Goal: Information Seeking & Learning: Understand process/instructions

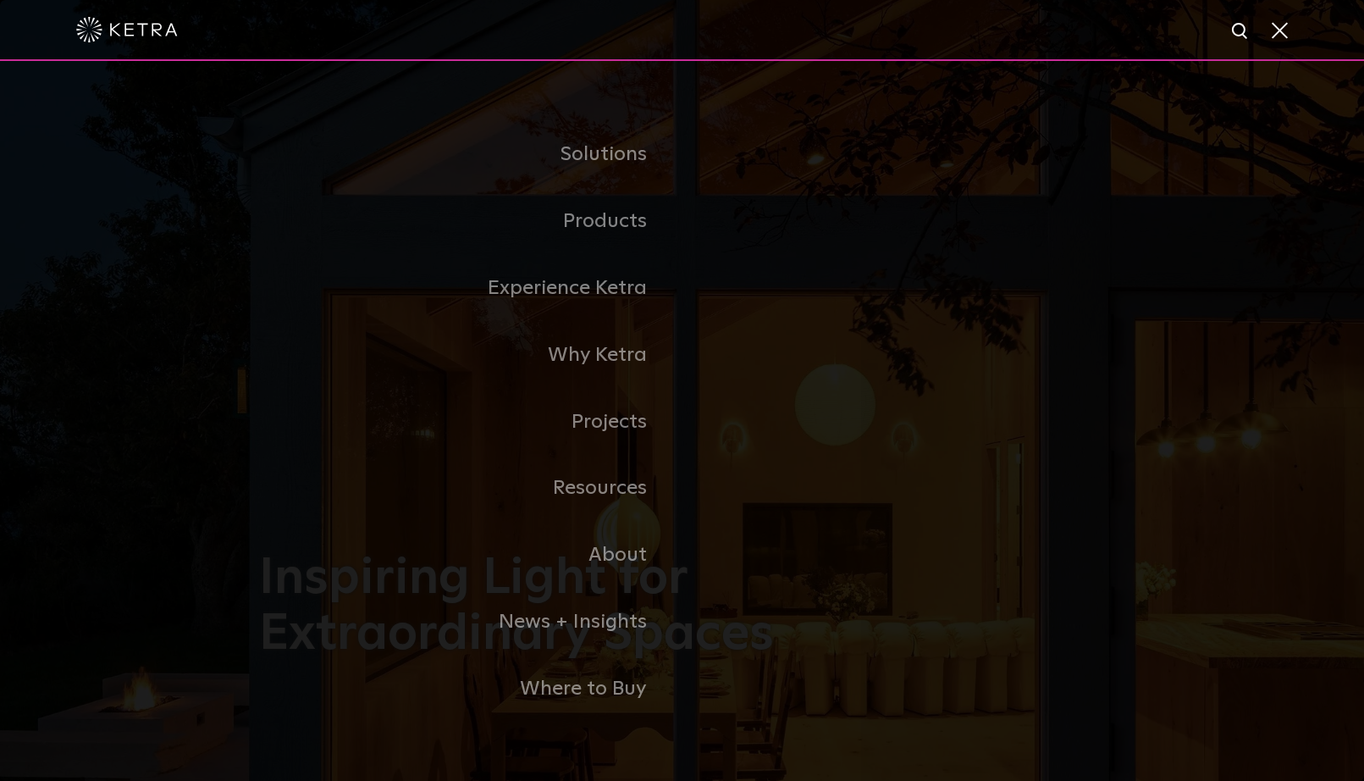
click at [1275, 36] on span at bounding box center [1278, 29] width 19 height 17
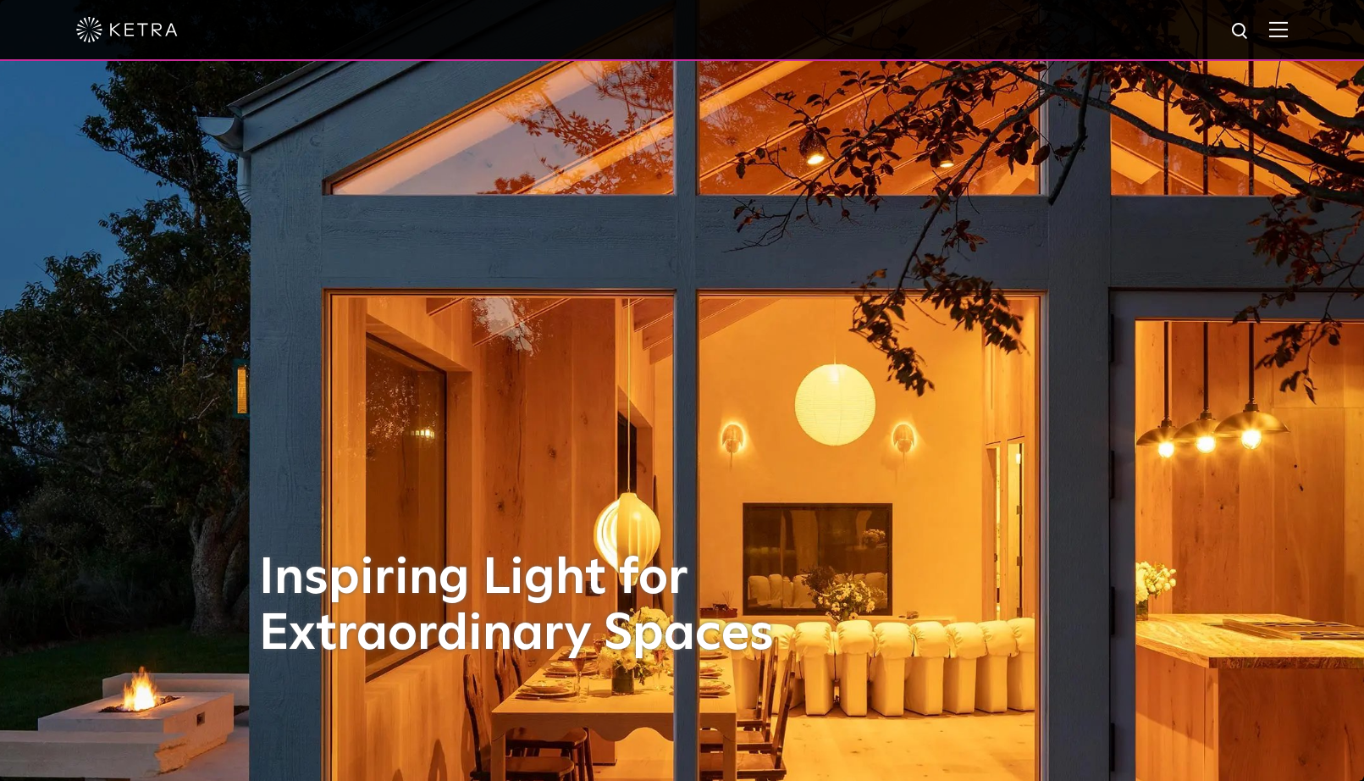
click at [1286, 29] on img at bounding box center [1278, 29] width 19 height 16
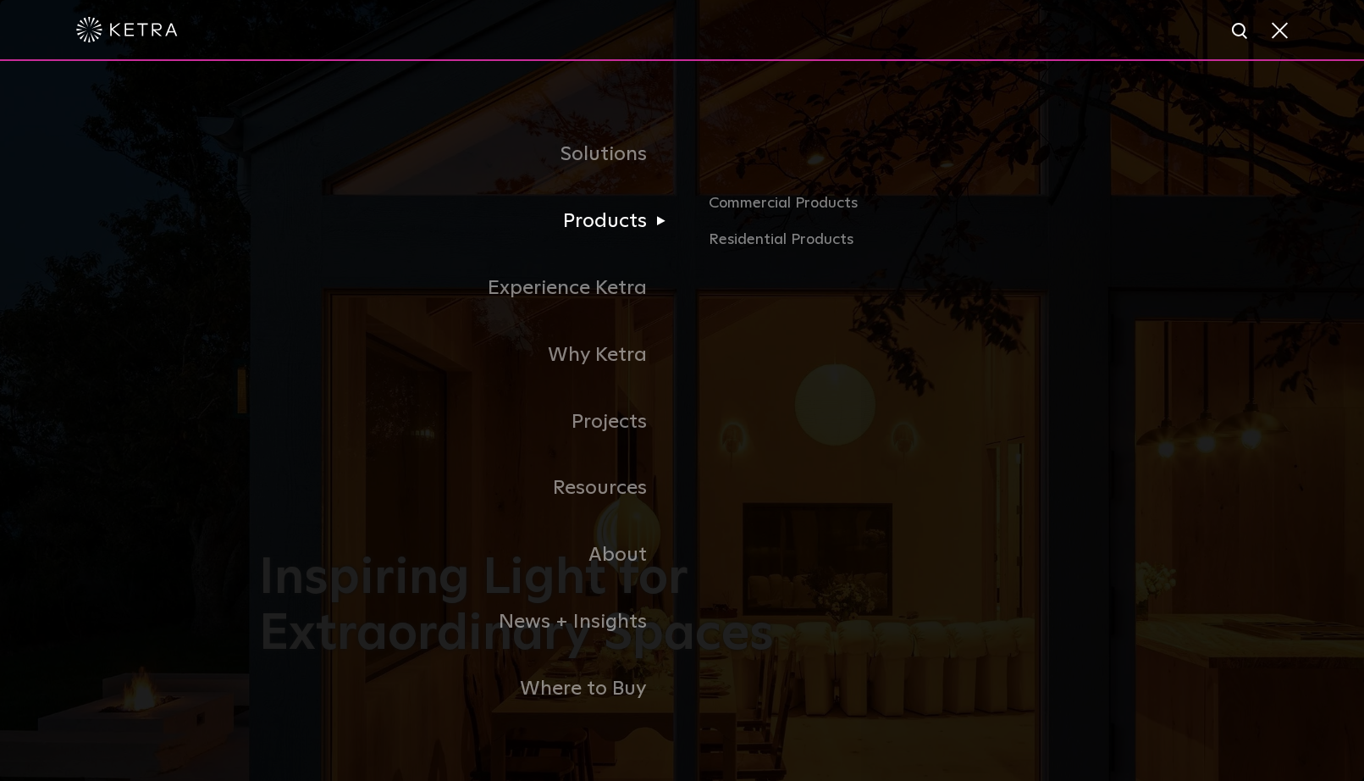
click at [617, 225] on link "Products" at bounding box center [470, 221] width 423 height 67
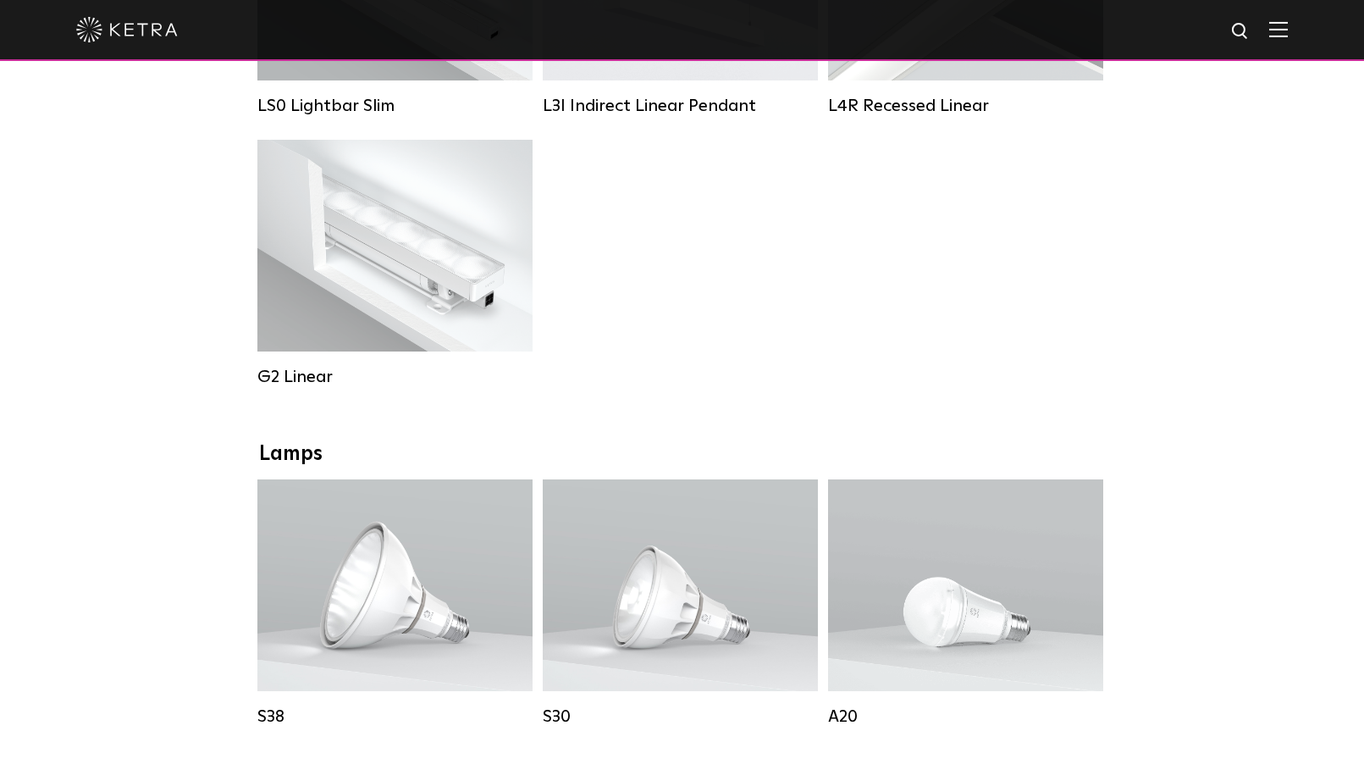
scroll to position [848, 0]
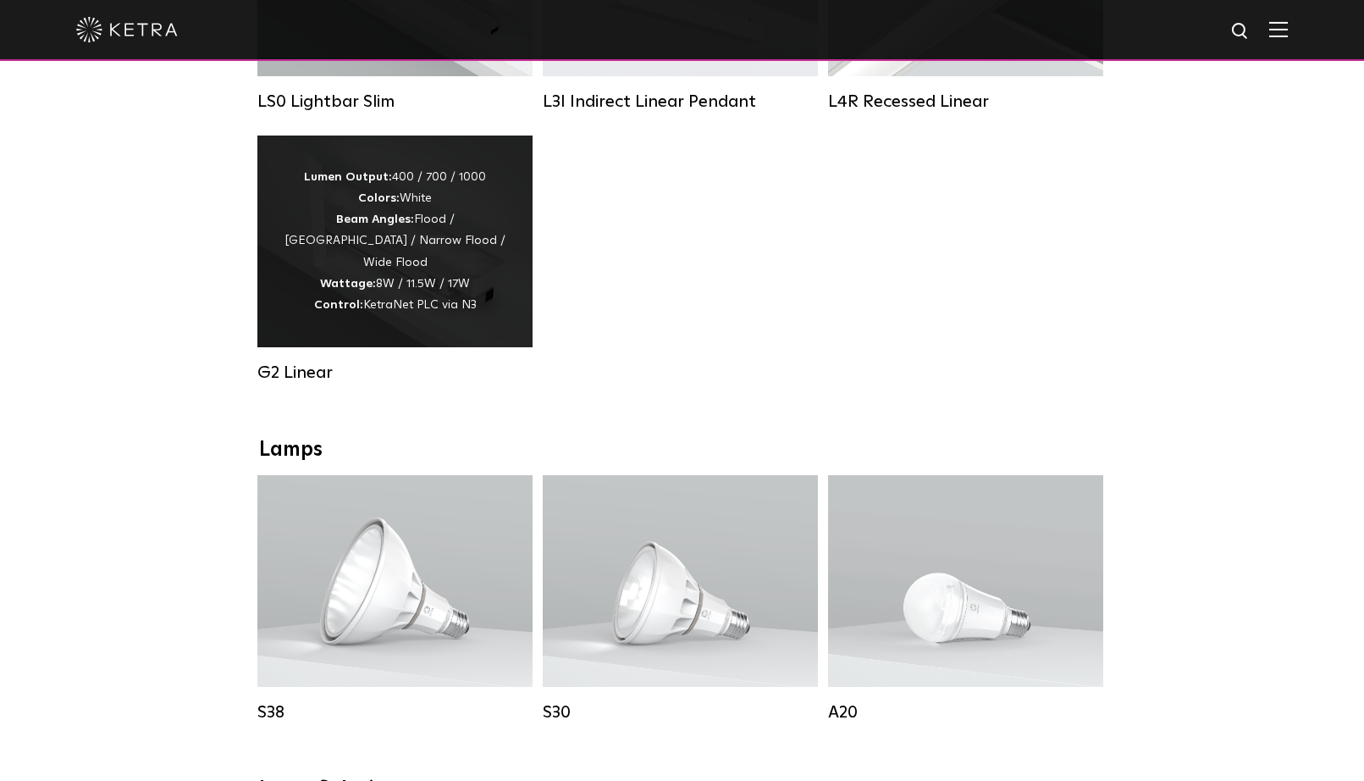
click at [491, 269] on div "Lumen Output: 400 / 700 / 1000 Colors: White Beam Angles: Flood / Graze / Narro…" at bounding box center [395, 241] width 224 height 149
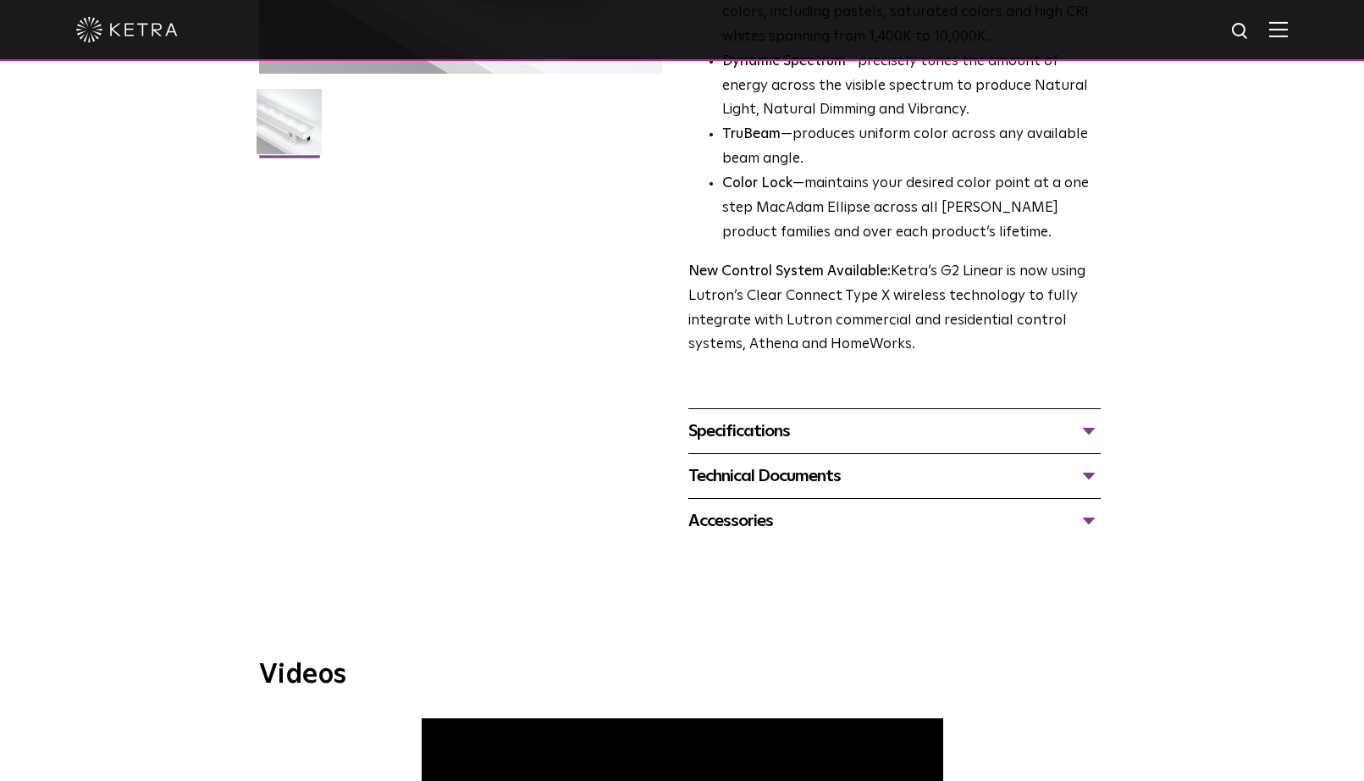
scroll to position [481, 0]
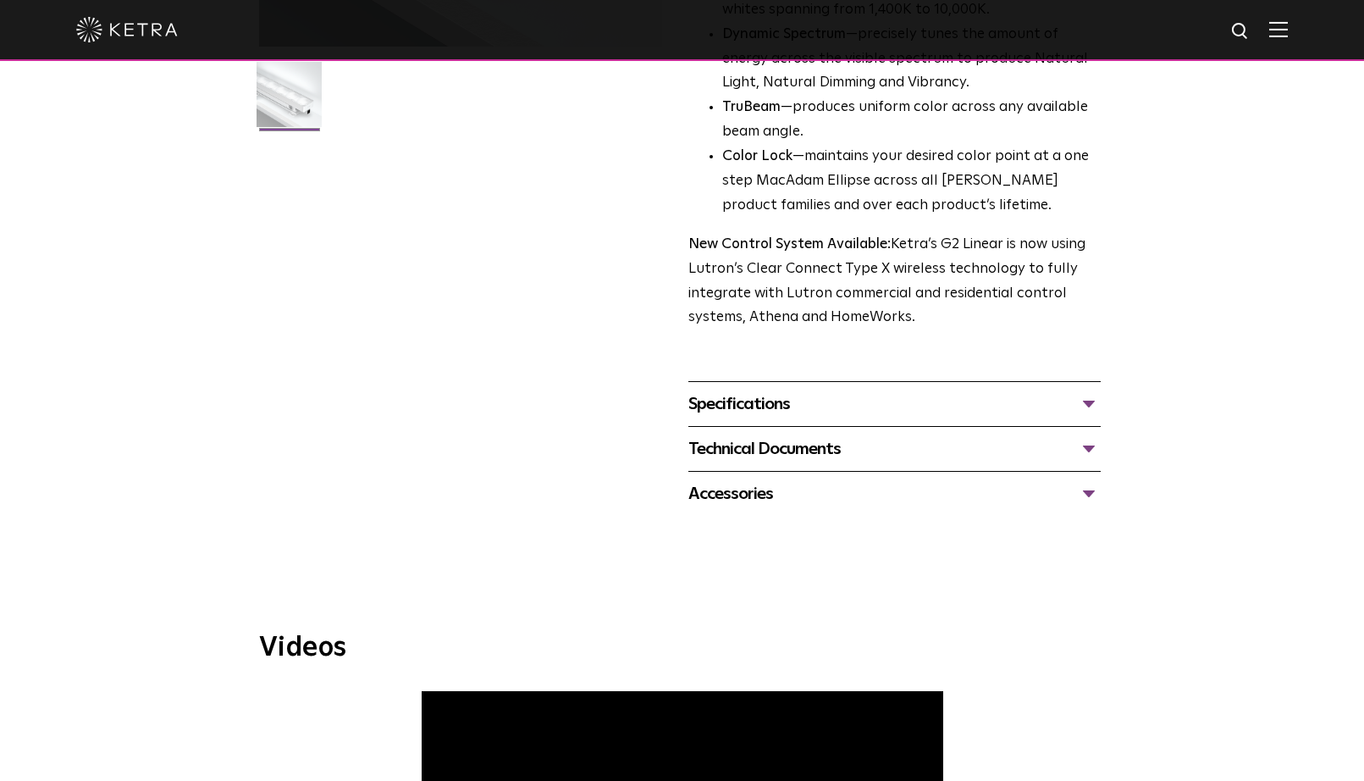
click at [776, 390] on div "Specifications" at bounding box center [894, 403] width 412 height 27
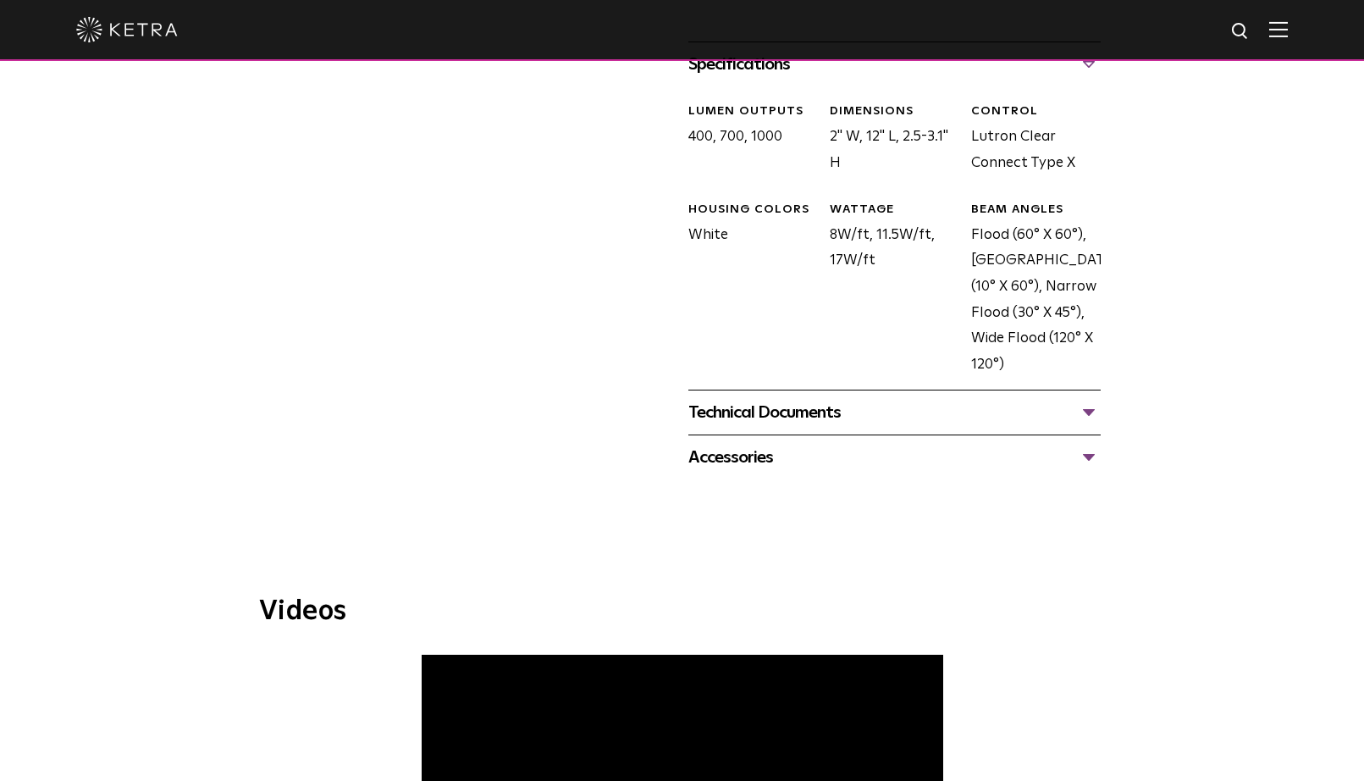
scroll to position [848, 0]
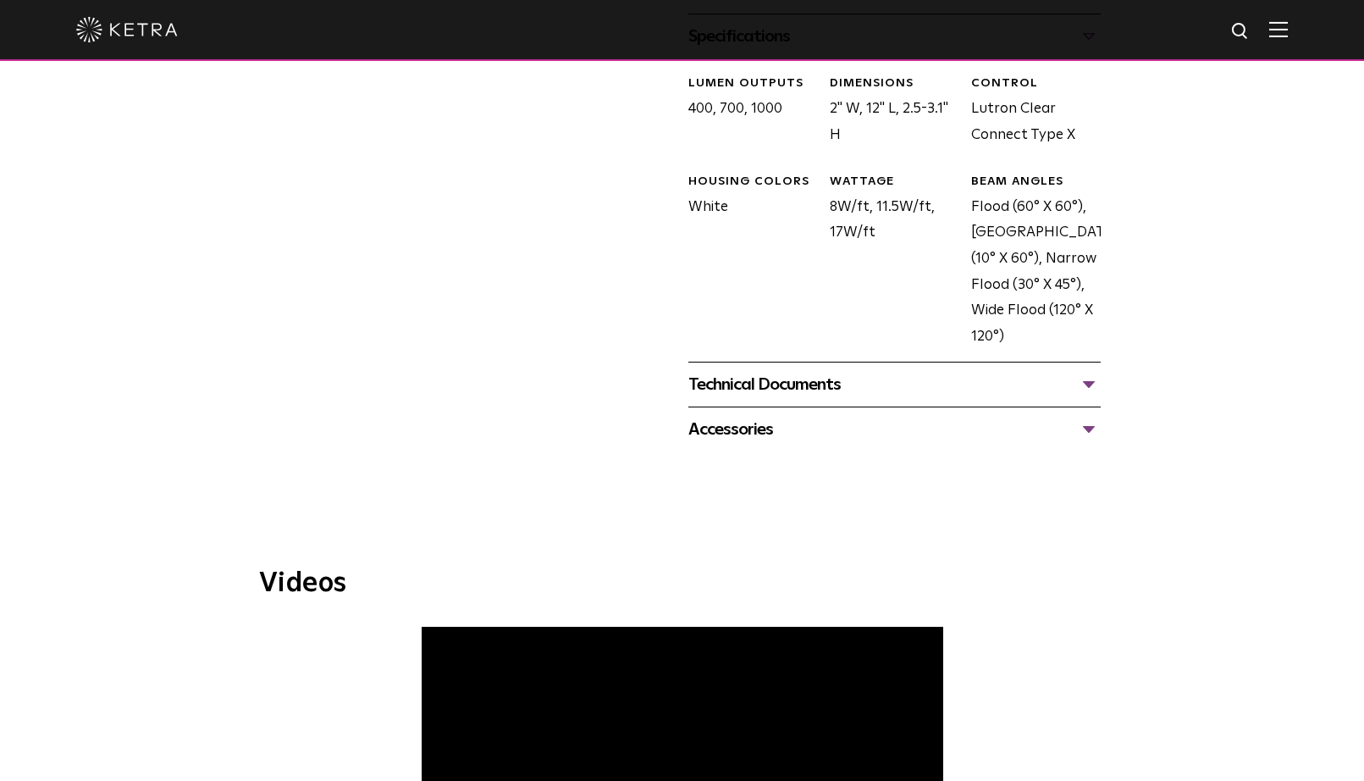
click at [850, 371] on div "Technical Documents" at bounding box center [894, 384] width 412 height 27
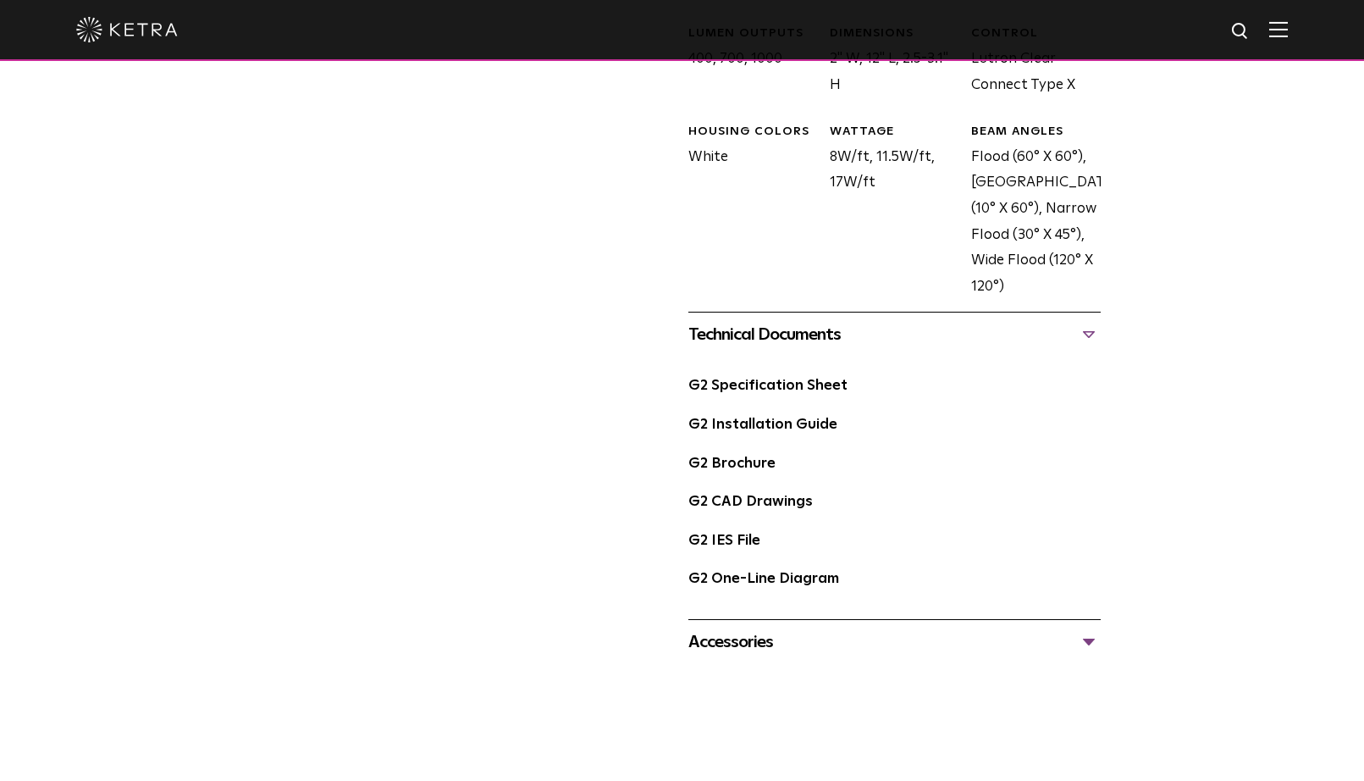
scroll to position [905, 0]
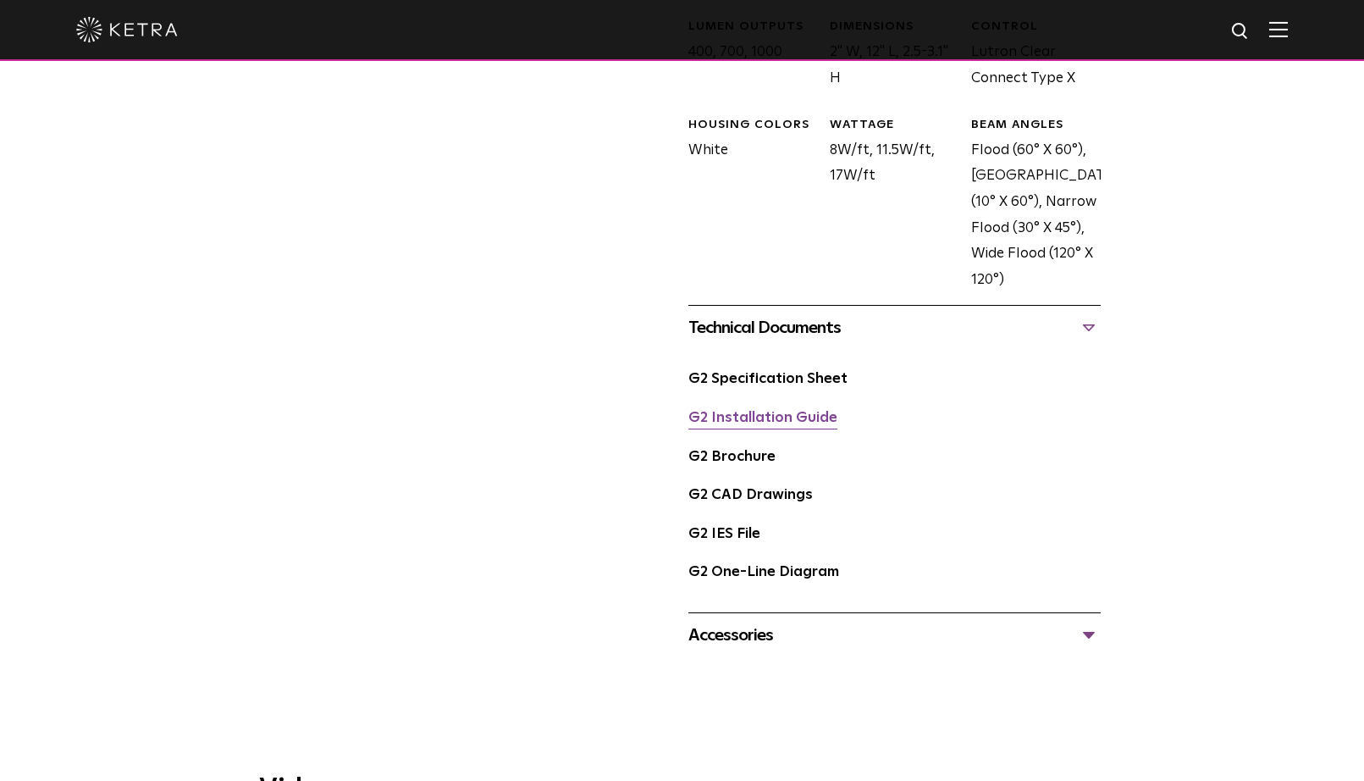
click at [808, 411] on link "G2 Installation Guide" at bounding box center [762, 418] width 149 height 14
click at [722, 621] on div "Accessories" at bounding box center [894, 634] width 412 height 27
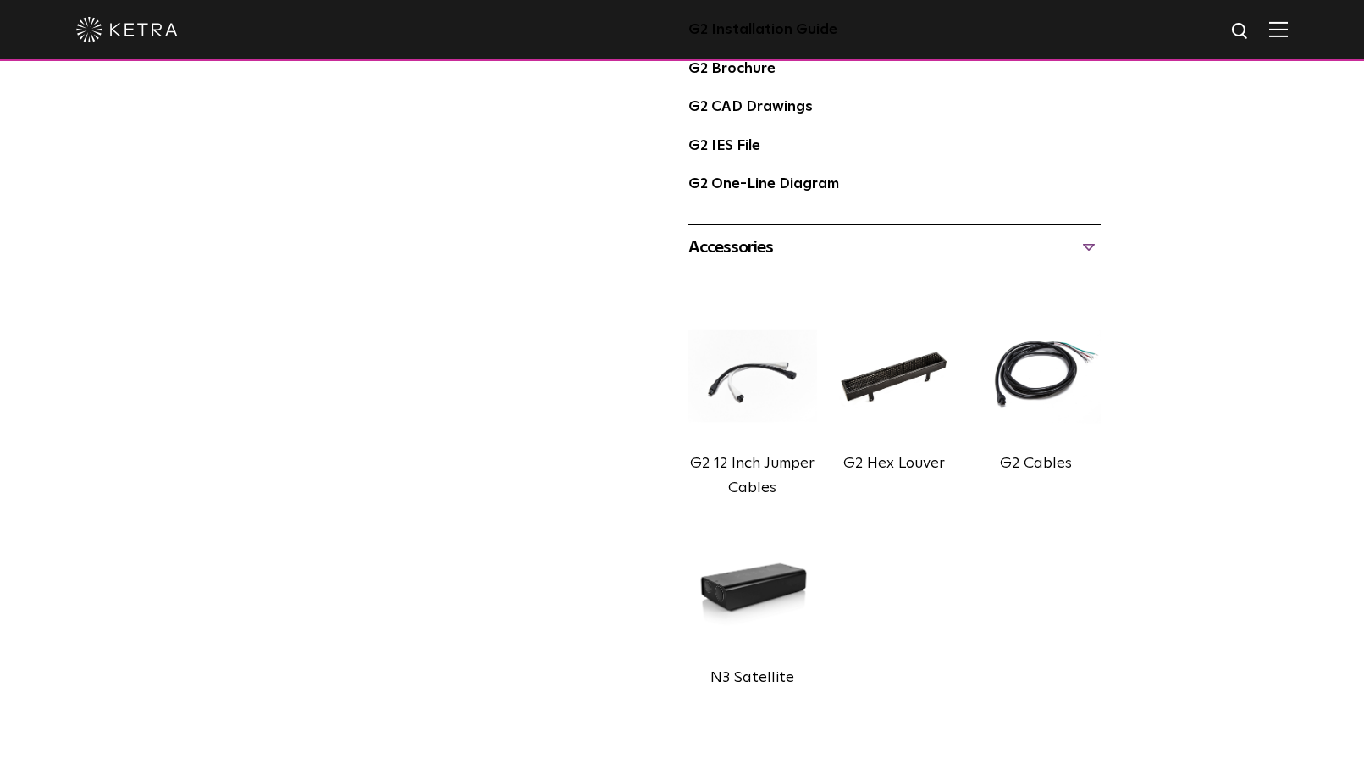
scroll to position [1317, 0]
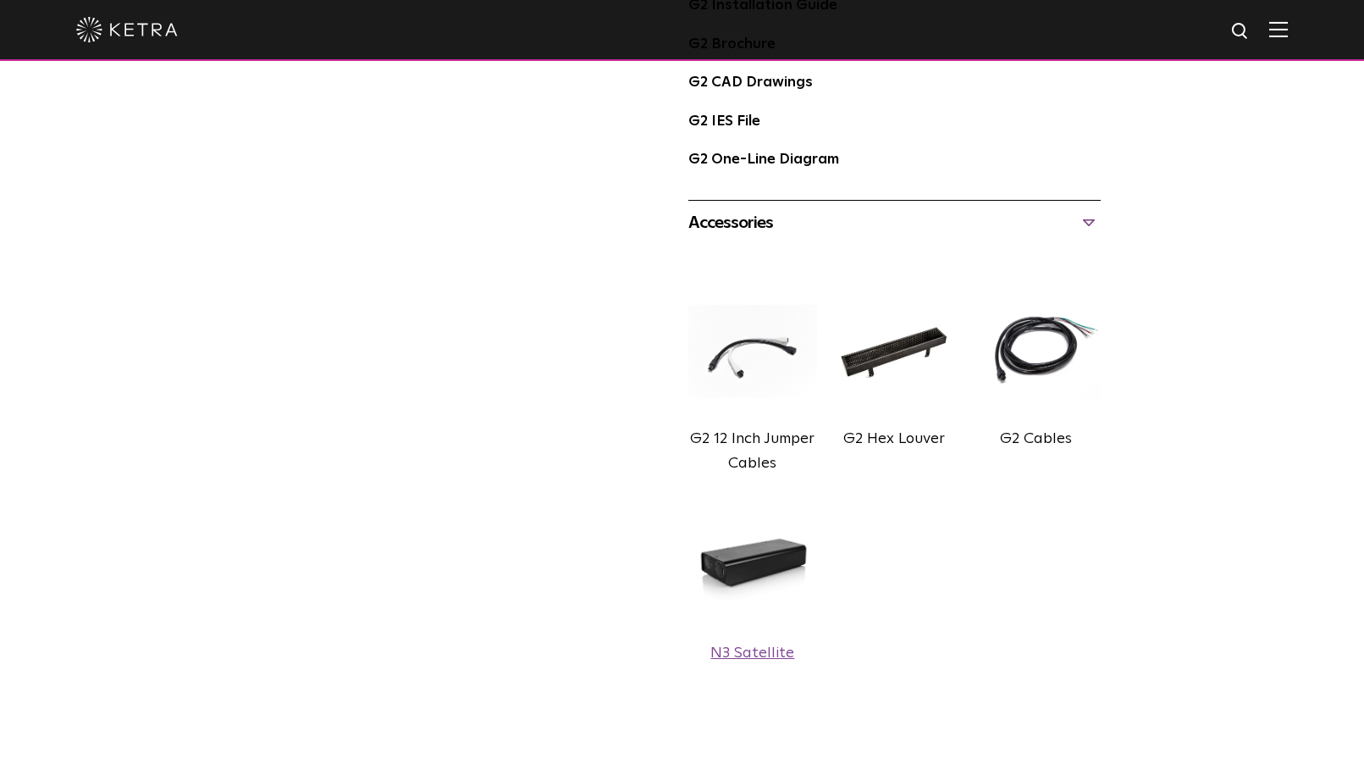
click at [758, 523] on img at bounding box center [752, 565] width 129 height 144
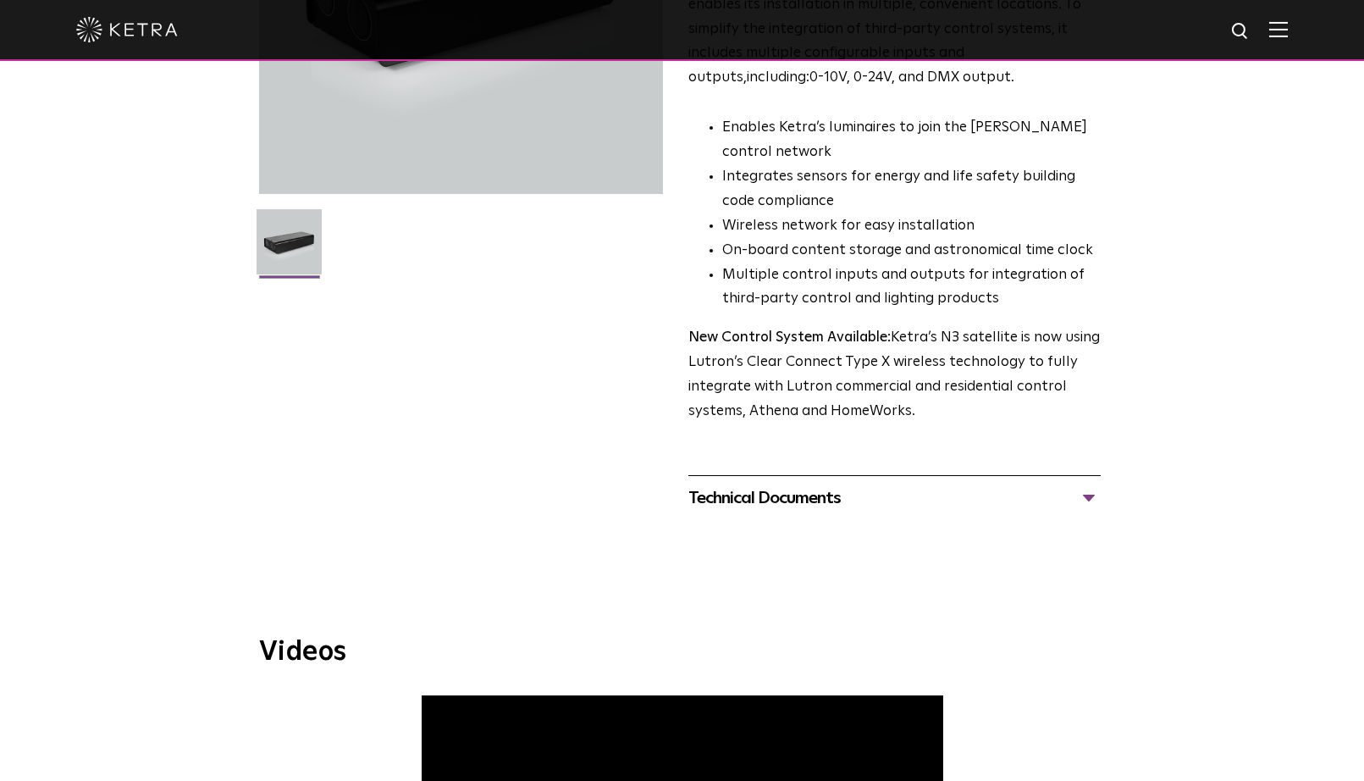
scroll to position [351, 0]
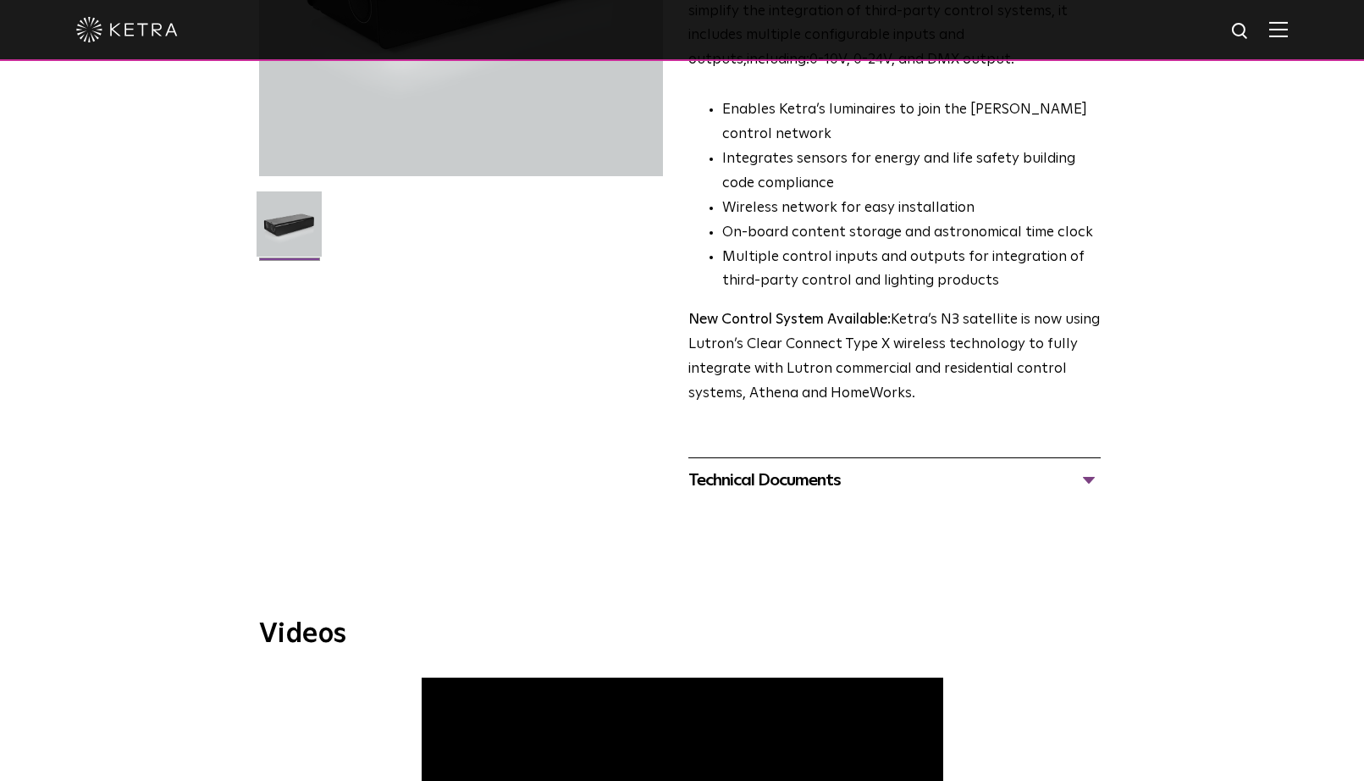
click at [766, 467] on div "Technical Documents" at bounding box center [894, 480] width 412 height 27
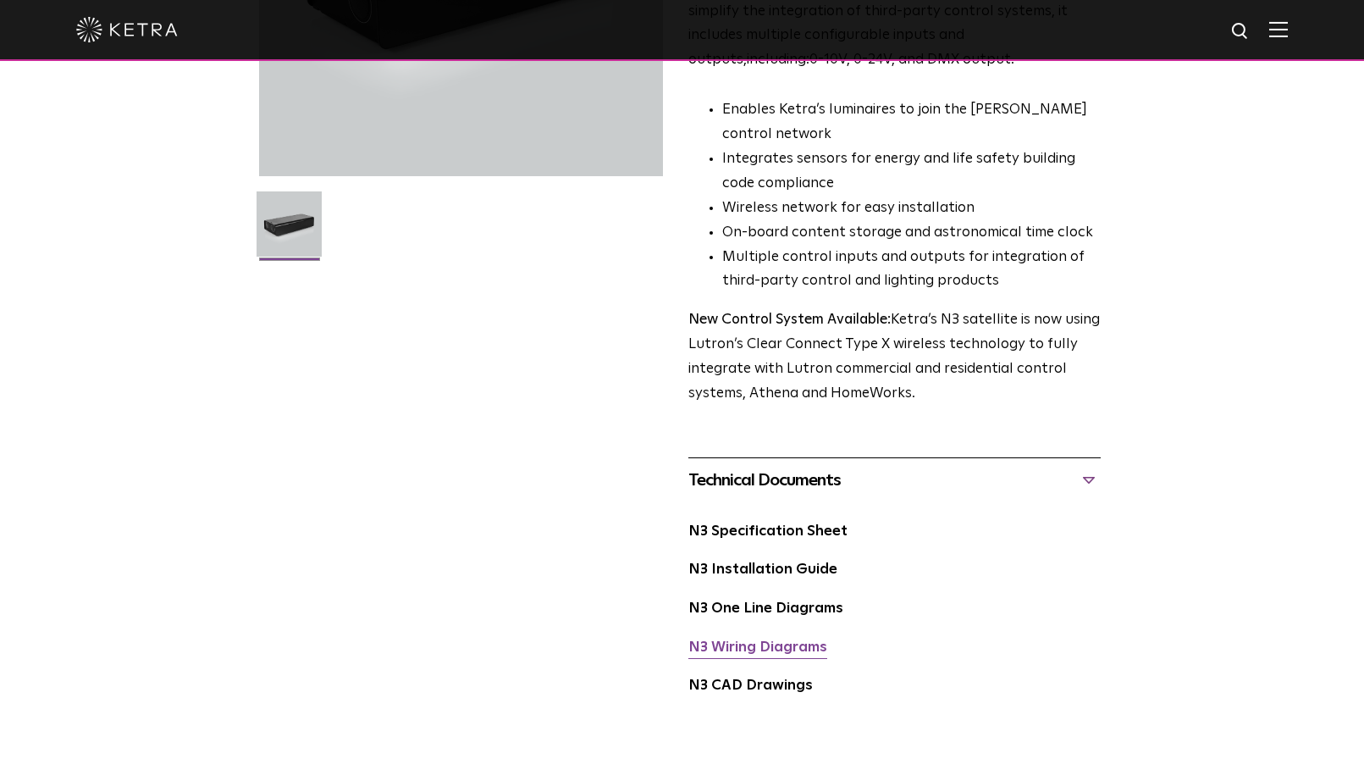
click at [757, 640] on link "N3 Wiring Diagrams" at bounding box center [757, 647] width 139 height 14
click at [804, 557] on div "N3 Installation Guide" at bounding box center [894, 576] width 412 height 39
click at [798, 563] on div "N3 Installation Guide" at bounding box center [894, 576] width 412 height 39
click at [805, 562] on link "N3 Installation Guide" at bounding box center [762, 569] width 149 height 14
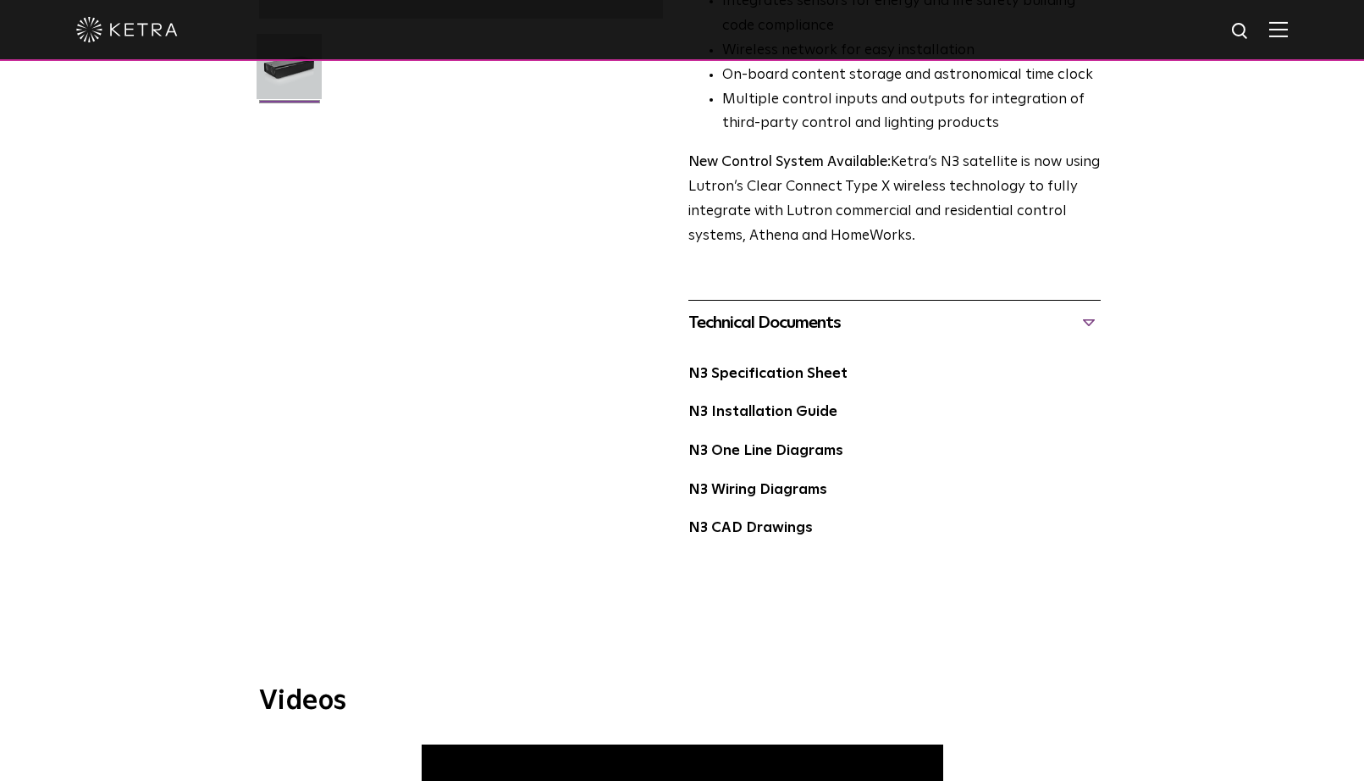
scroll to position [513, 0]
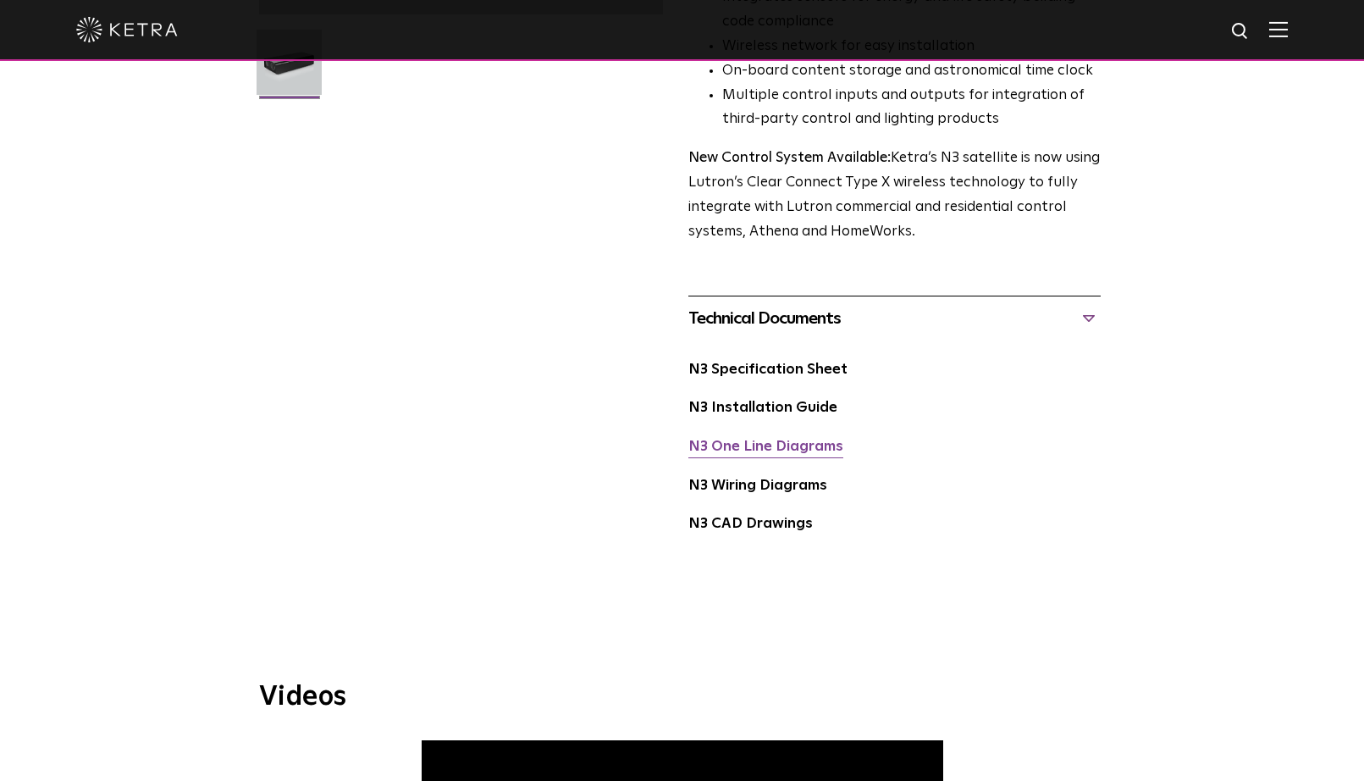
click at [818, 439] on link "N3 One Line Diagrams" at bounding box center [765, 446] width 155 height 14
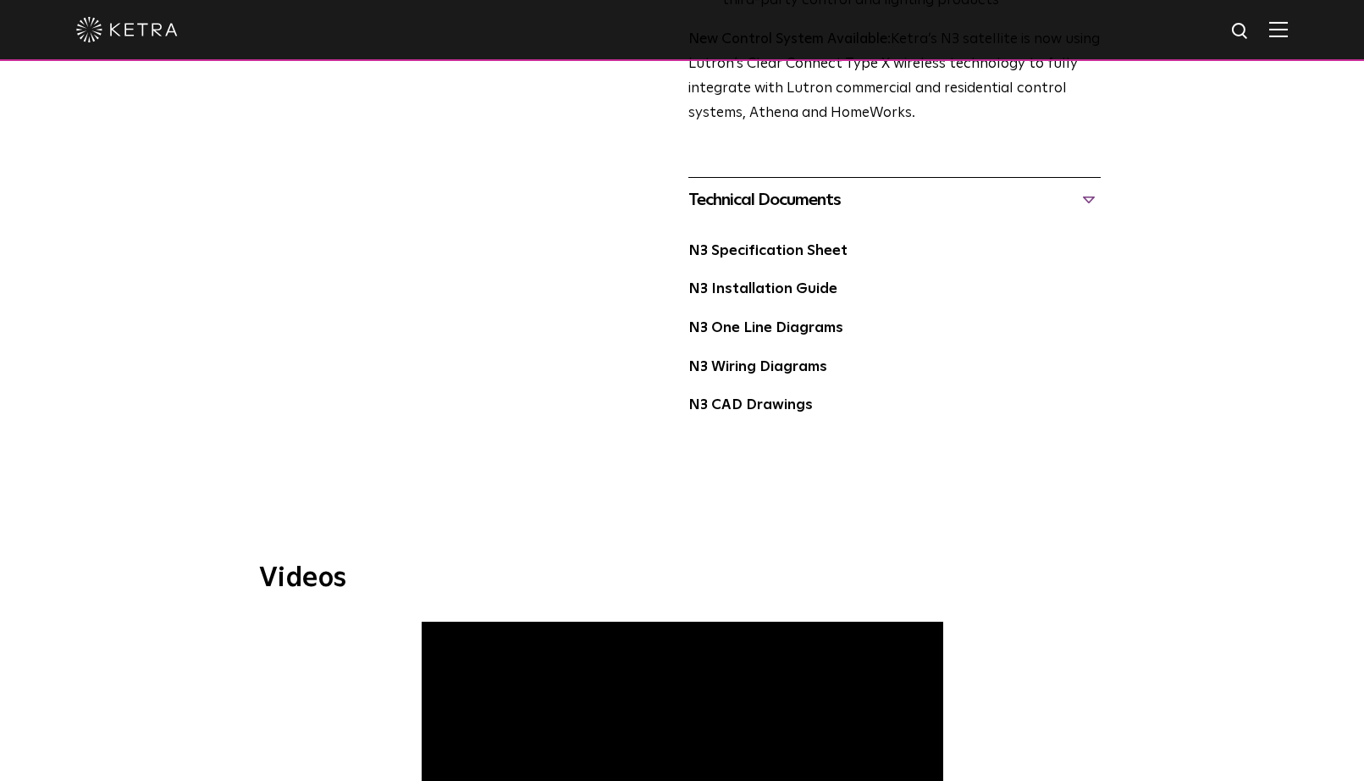
scroll to position [443, 0]
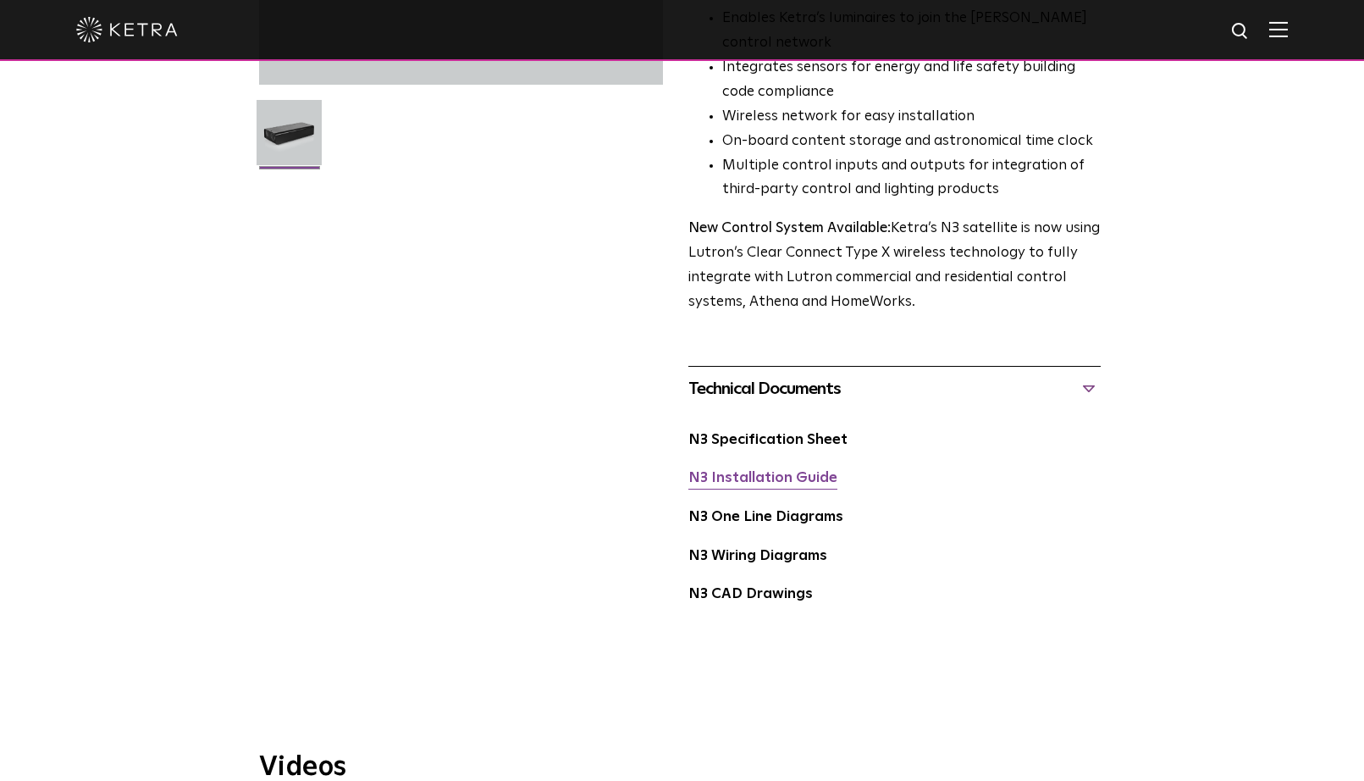
click at [816, 471] on link "N3 Installation Guide" at bounding box center [762, 478] width 149 height 14
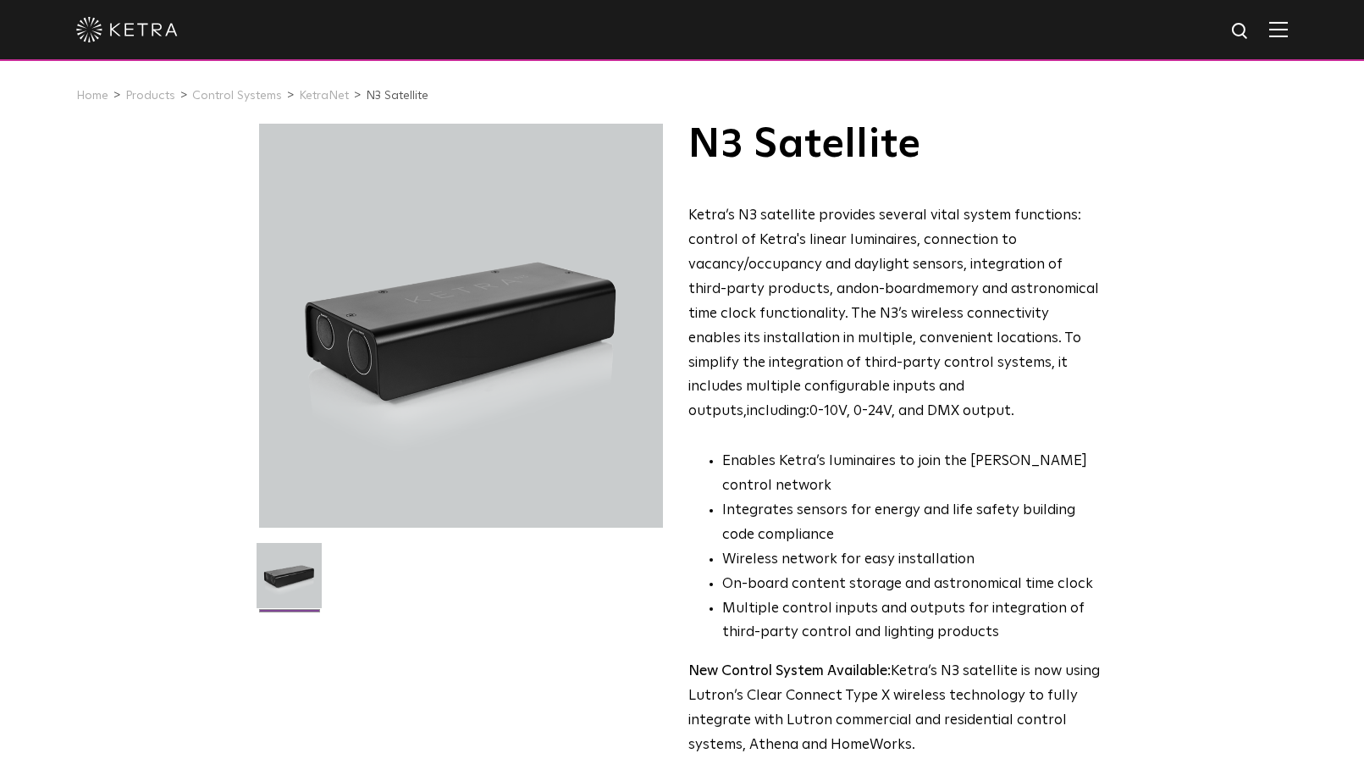
scroll to position [0, 0]
click at [1285, 30] on img at bounding box center [1278, 29] width 19 height 16
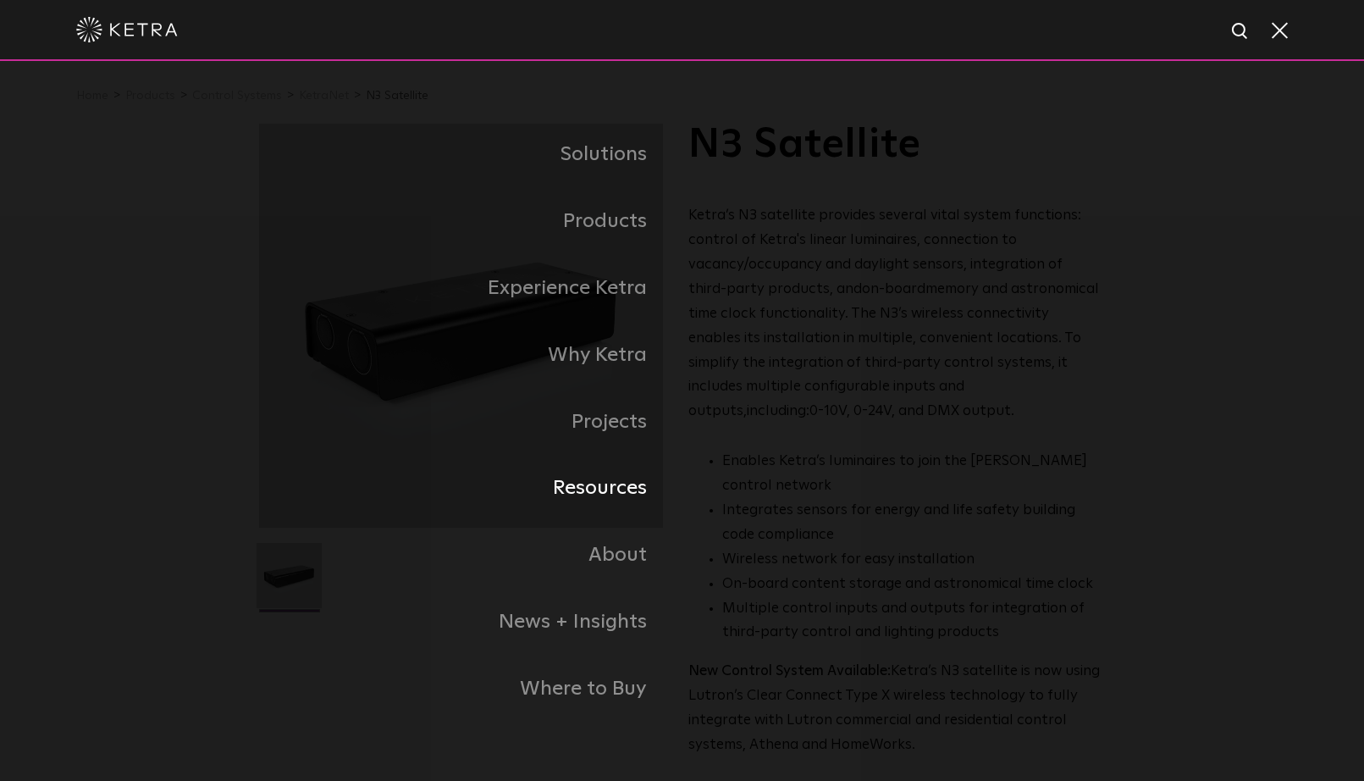
click at [622, 487] on link "Resources" at bounding box center [470, 488] width 423 height 67
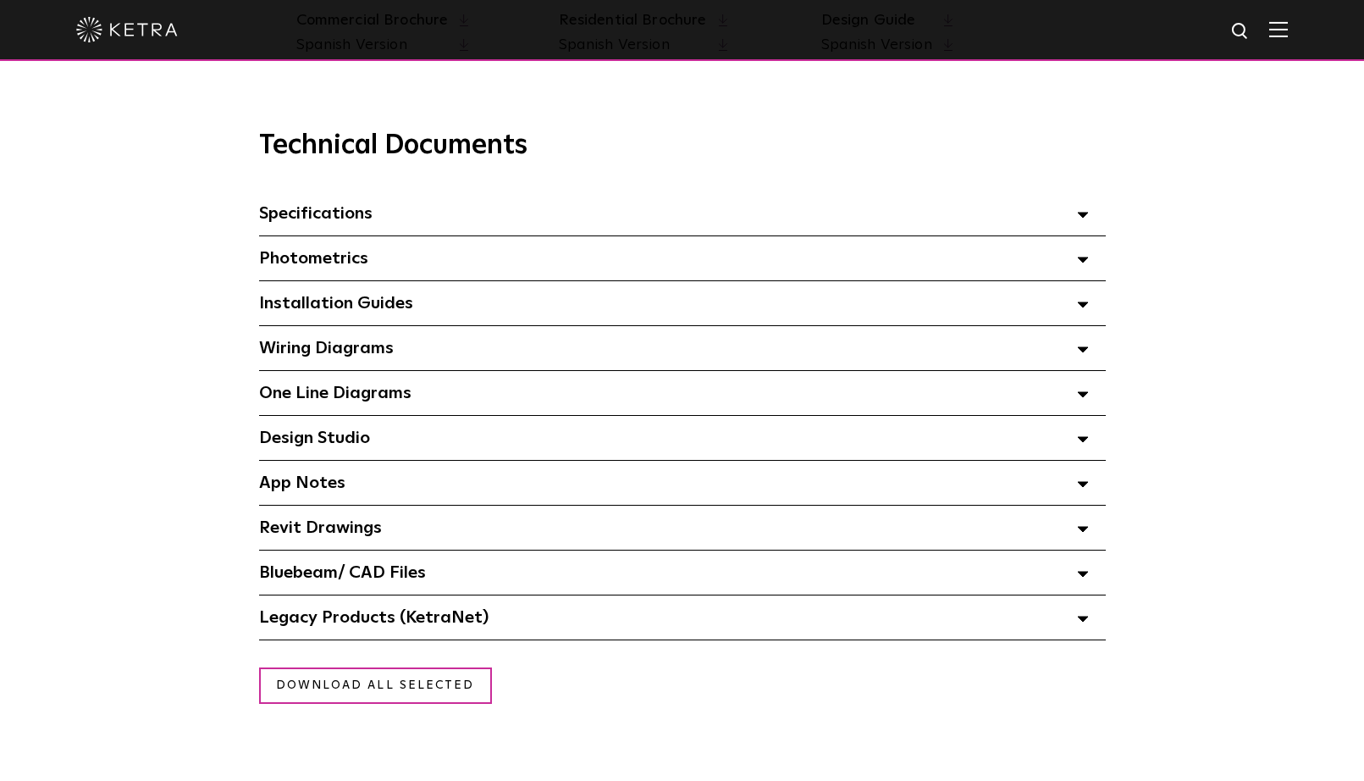
scroll to position [1148, 0]
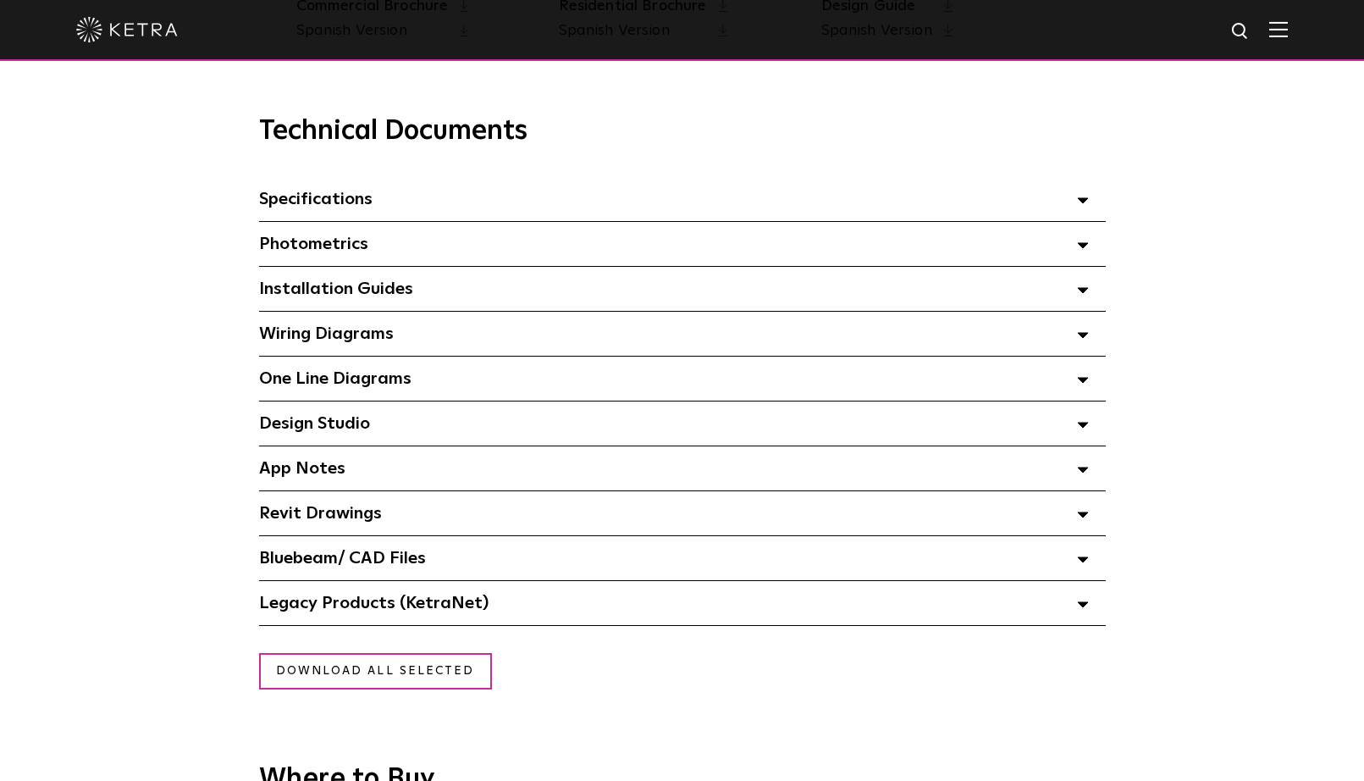
click at [391, 295] on span "Installation Guides Select checkboxes to use the bulk download option below" at bounding box center [336, 288] width 154 height 17
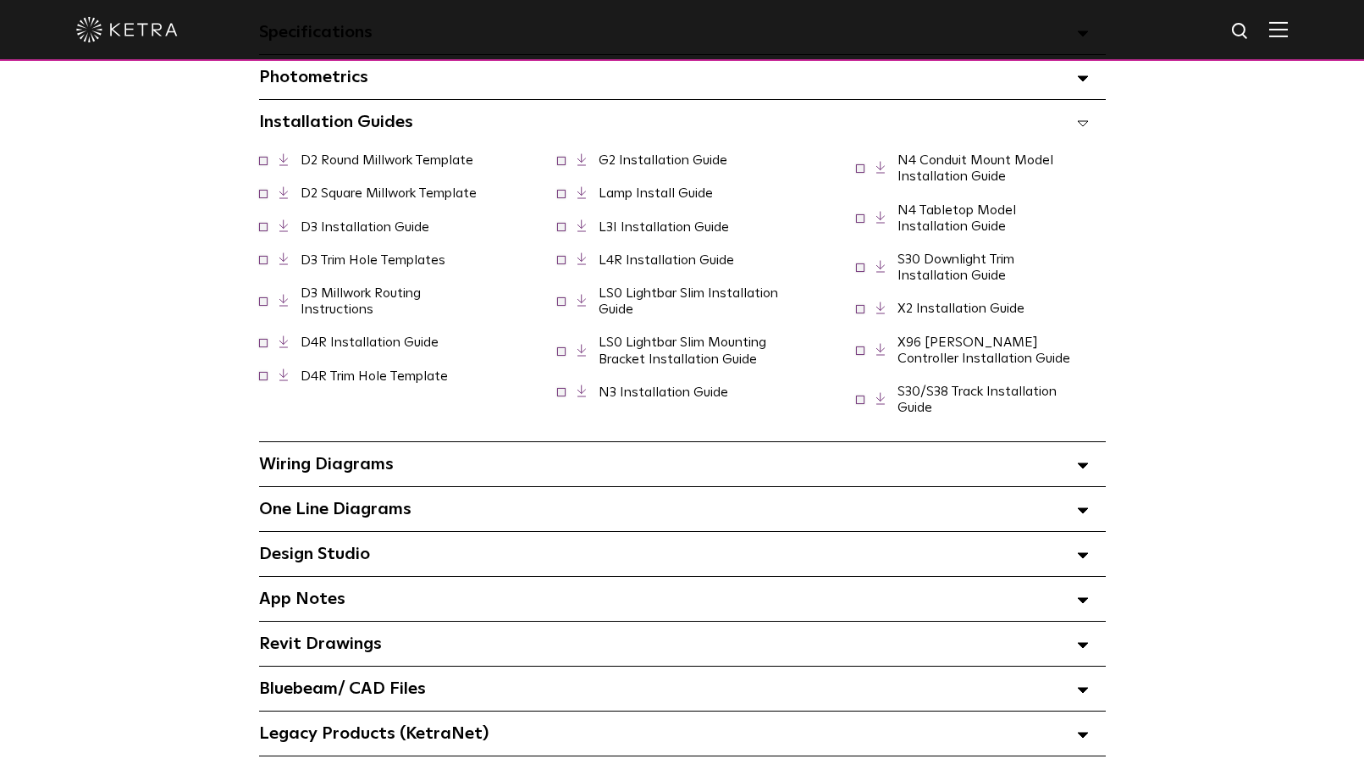
scroll to position [1319, 0]
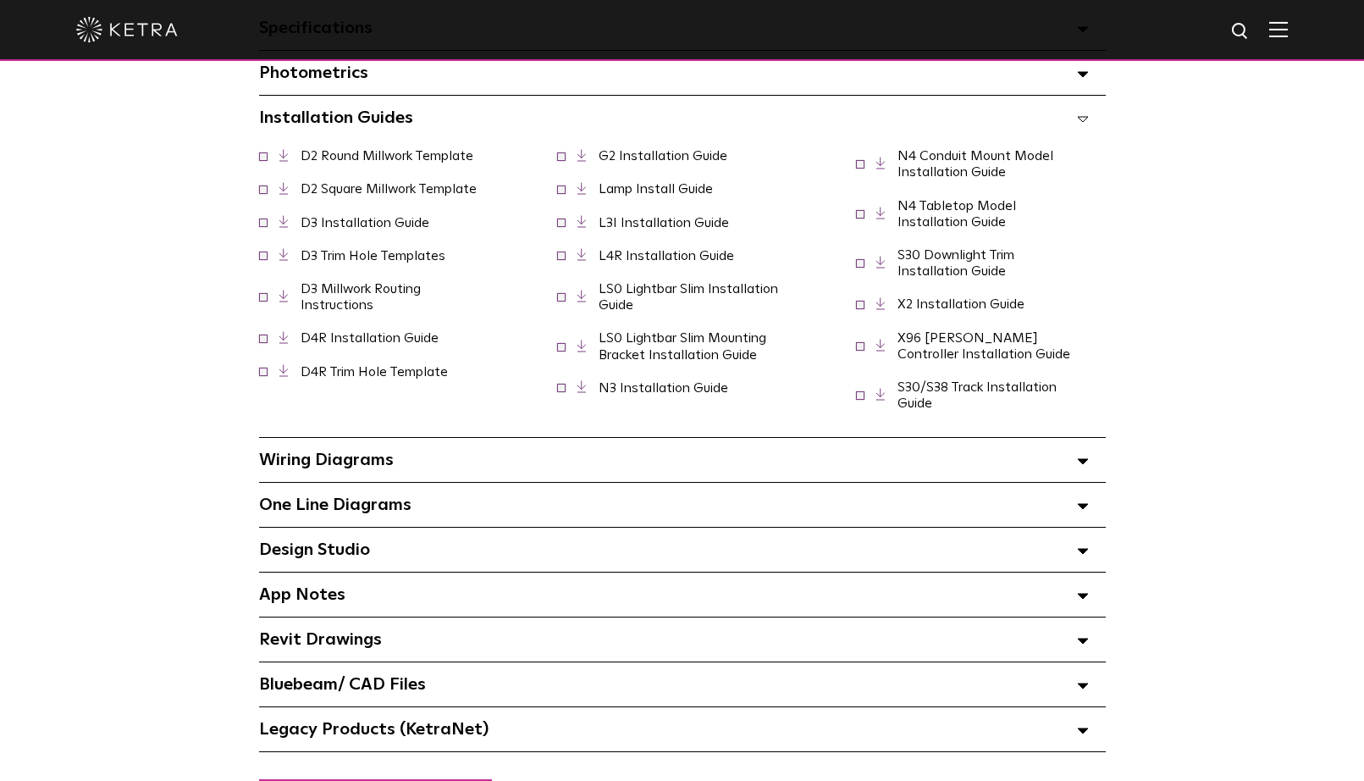
click at [404, 465] on div "Wiring Diagrams Select checkboxes to use the bulk download option below" at bounding box center [682, 460] width 847 height 44
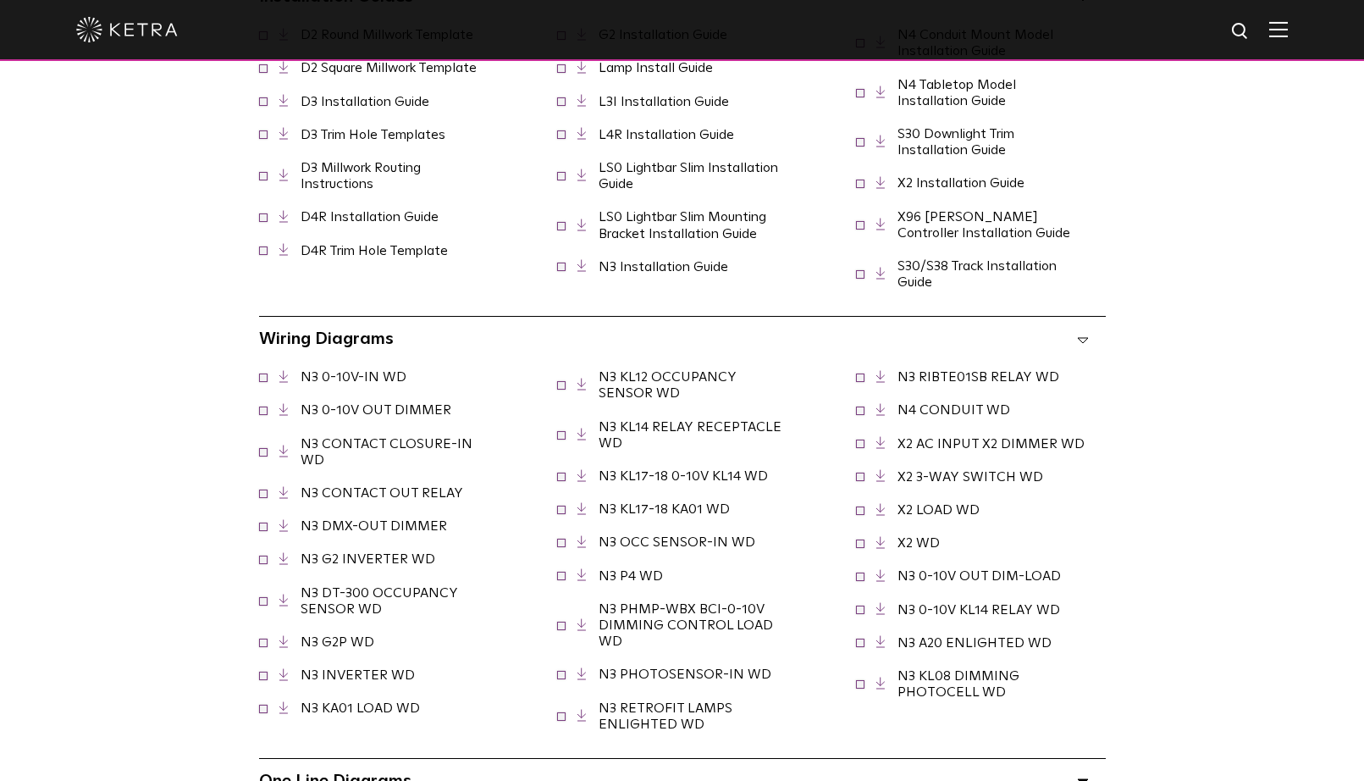
scroll to position [1449, 0]
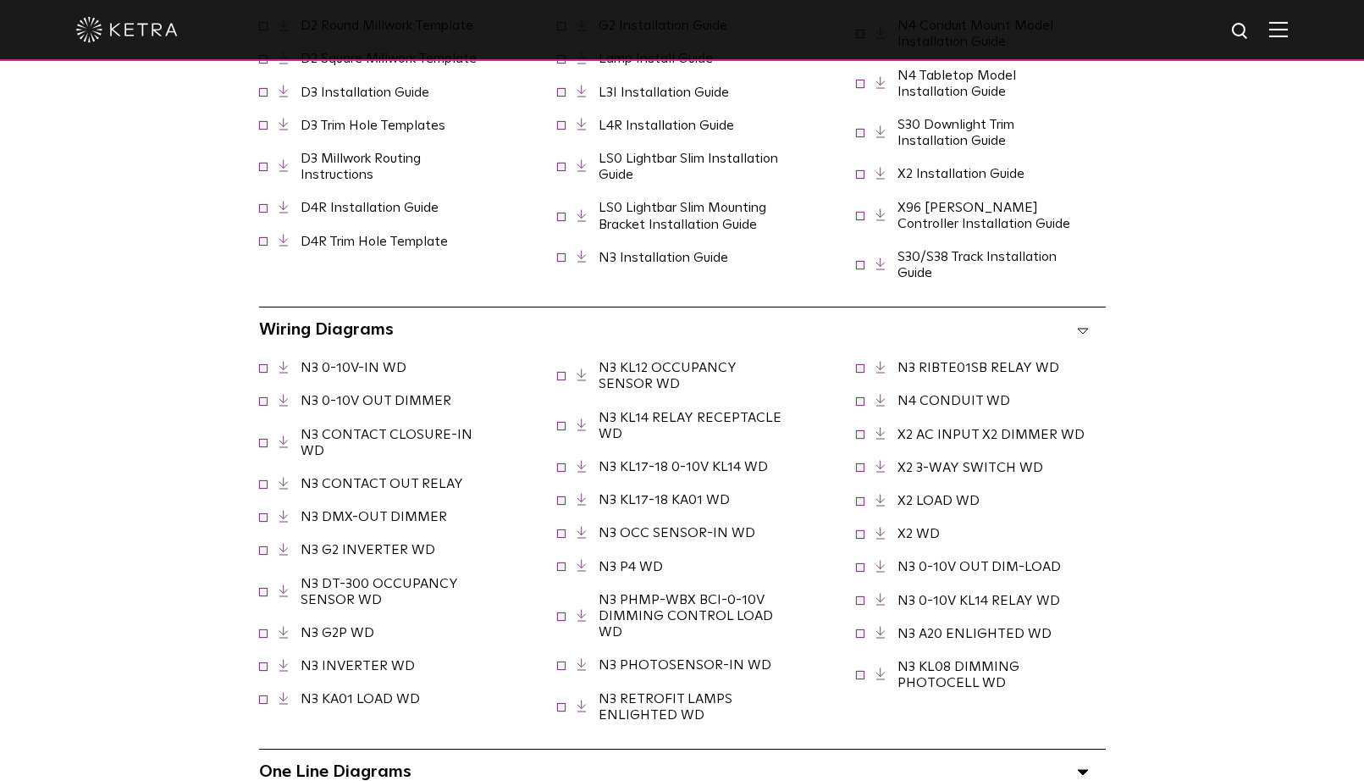
click at [396, 511] on link "N3 DMX-OUT DIMMER" at bounding box center [374, 517] width 146 height 14
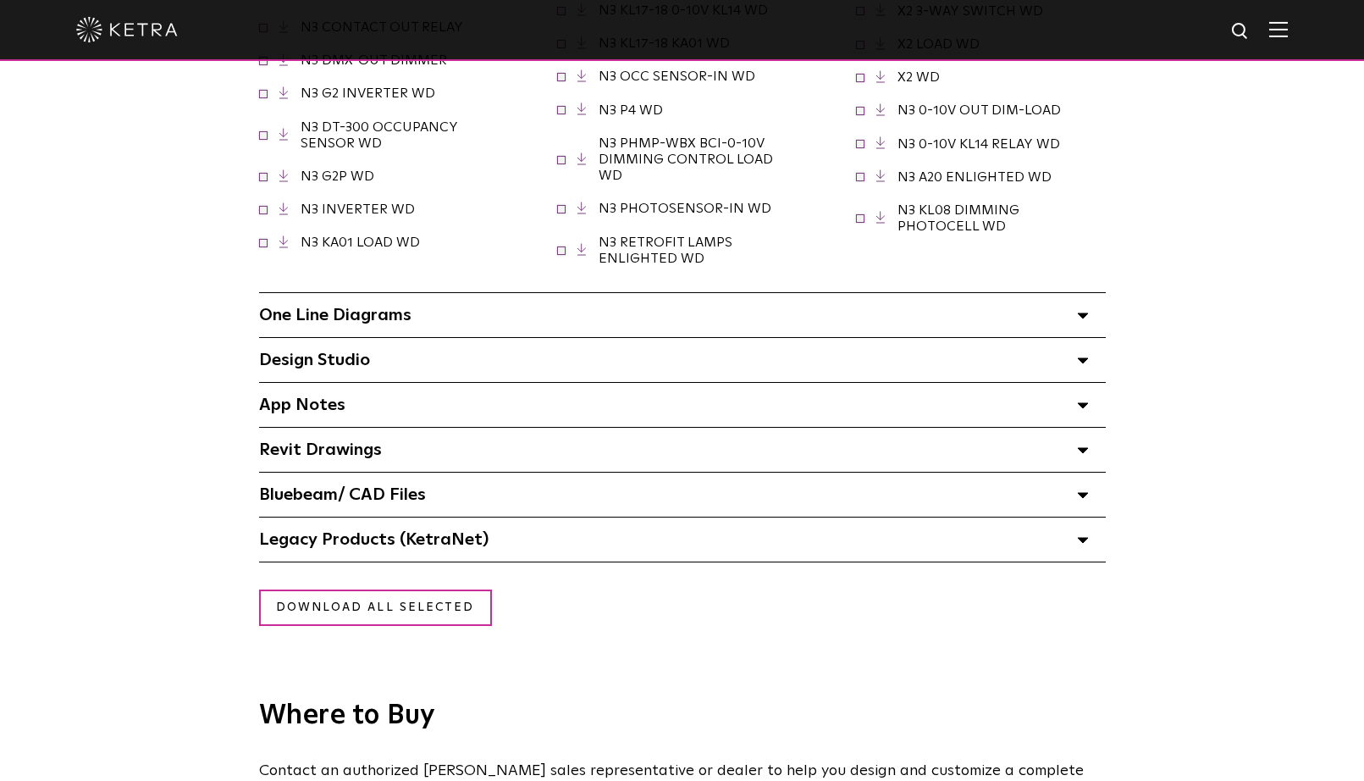
scroll to position [1907, 0]
